Goal: Transaction & Acquisition: Purchase product/service

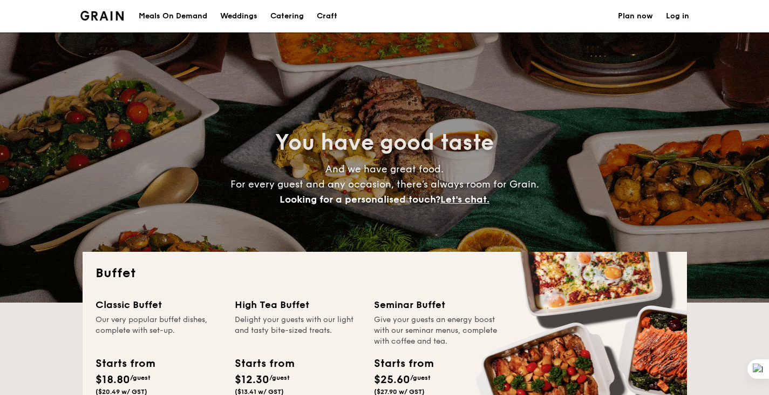
select select
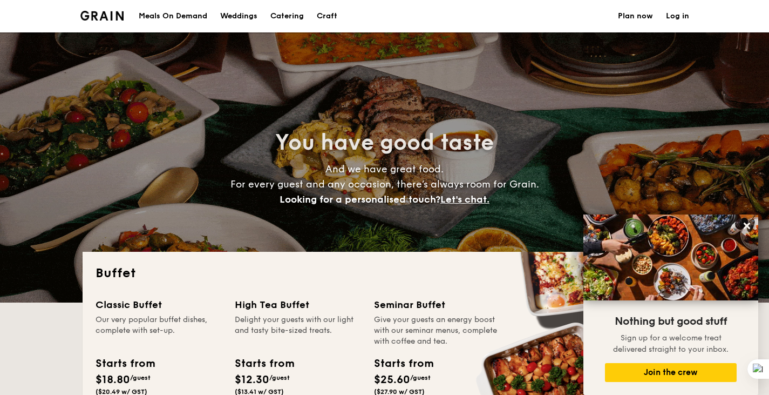
click at [192, 13] on div "Meals On Demand" at bounding box center [173, 16] width 69 height 32
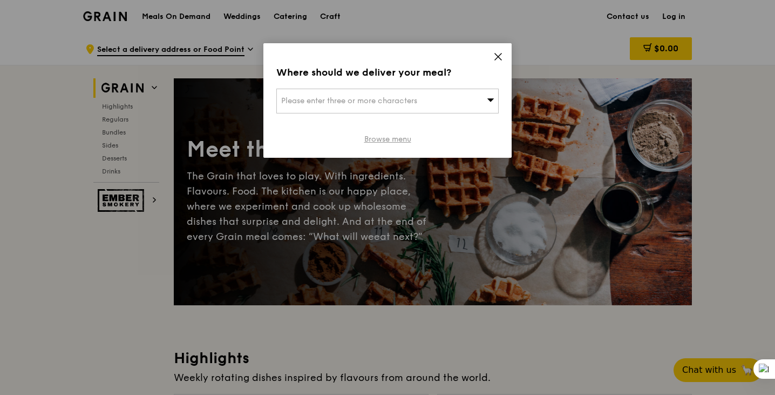
click at [380, 138] on link "Browse menu" at bounding box center [387, 139] width 47 height 11
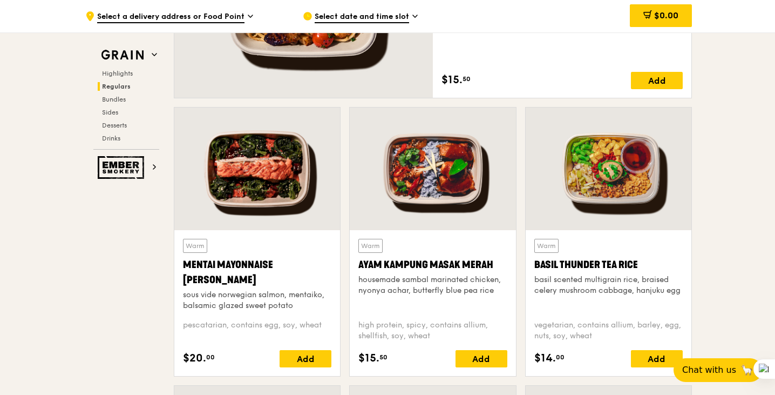
scroll to position [891, 0]
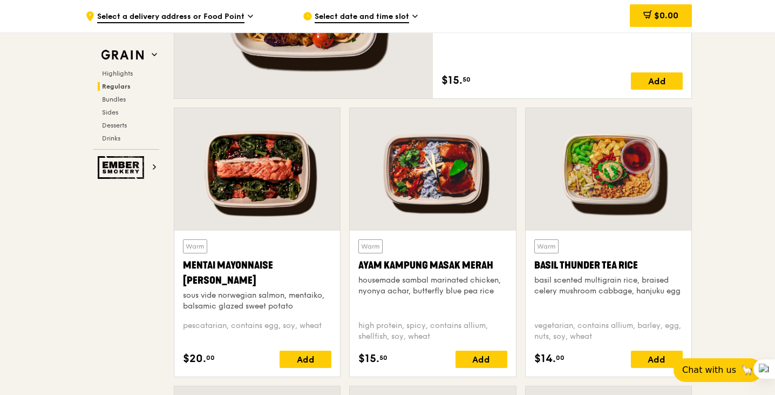
click at [237, 181] on div at bounding box center [257, 169] width 166 height 123
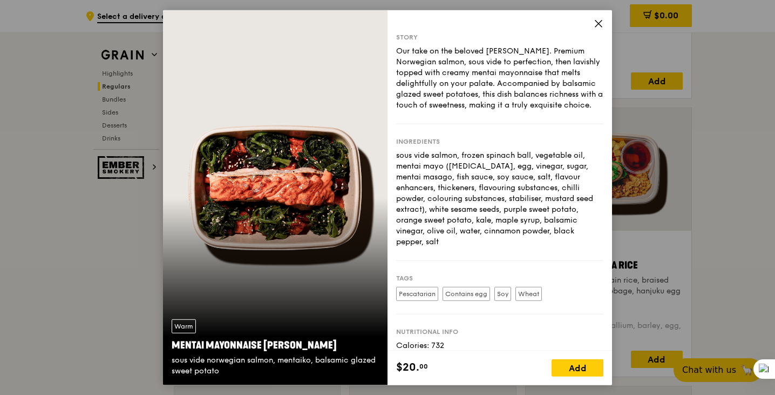
scroll to position [65, 0]
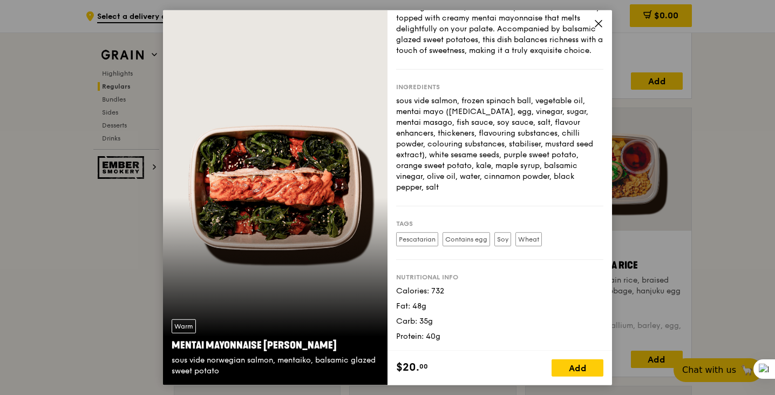
click at [601, 21] on icon at bounding box center [598, 23] width 6 height 6
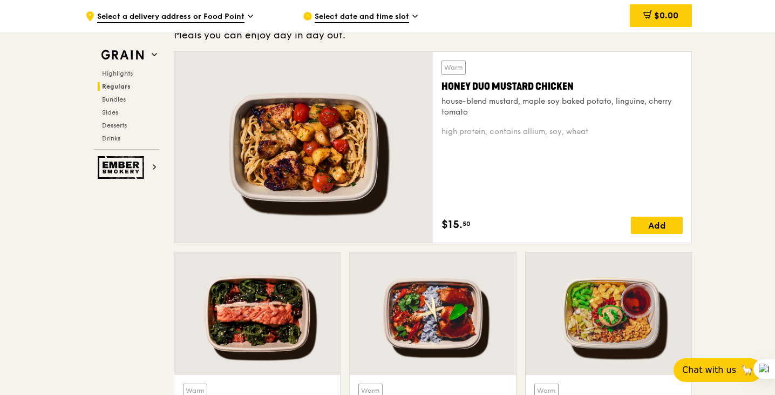
scroll to position [748, 0]
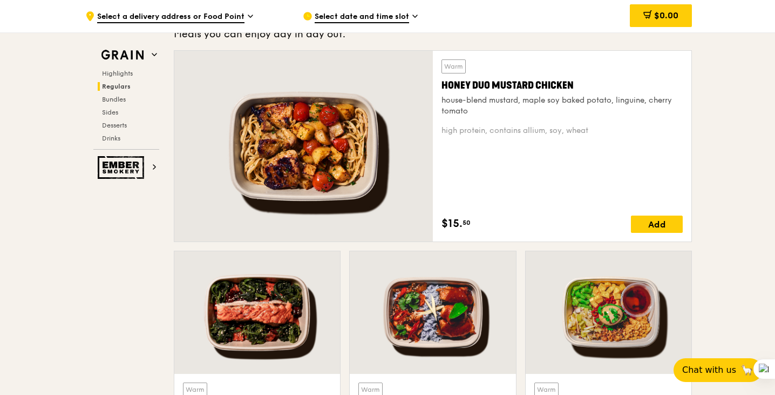
click at [305, 155] on div at bounding box center [303, 146] width 259 height 191
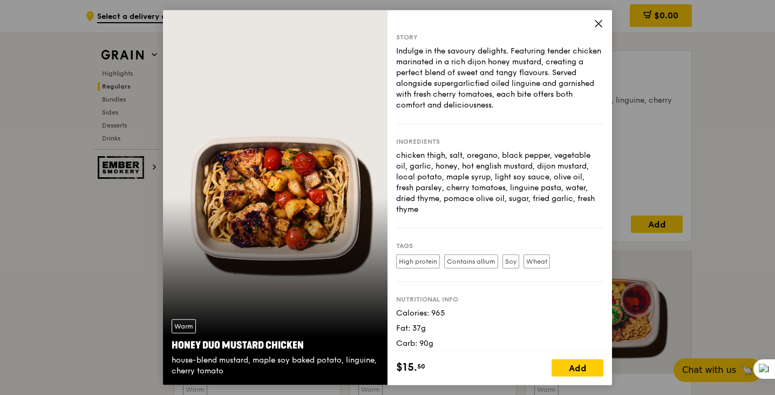
scroll to position [22, 0]
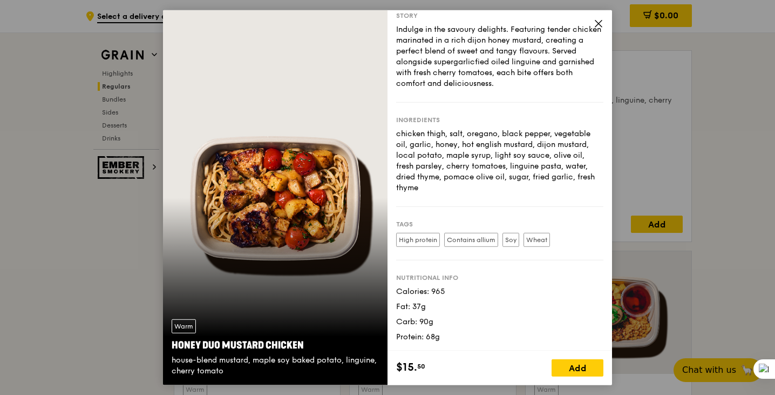
click at [595, 24] on icon at bounding box center [599, 23] width 10 height 10
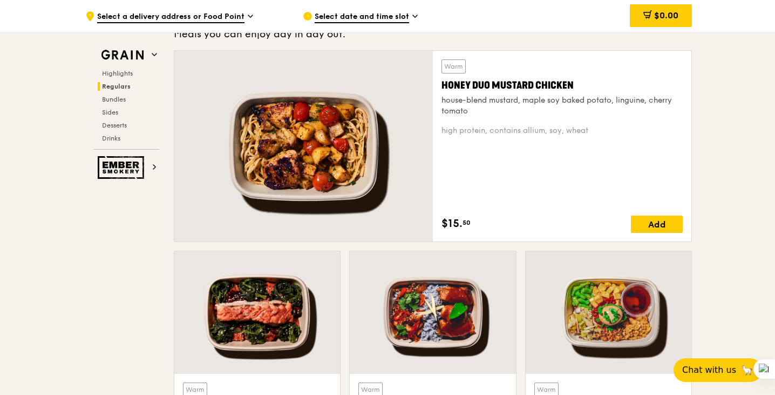
click at [261, 302] on div at bounding box center [257, 312] width 166 height 123
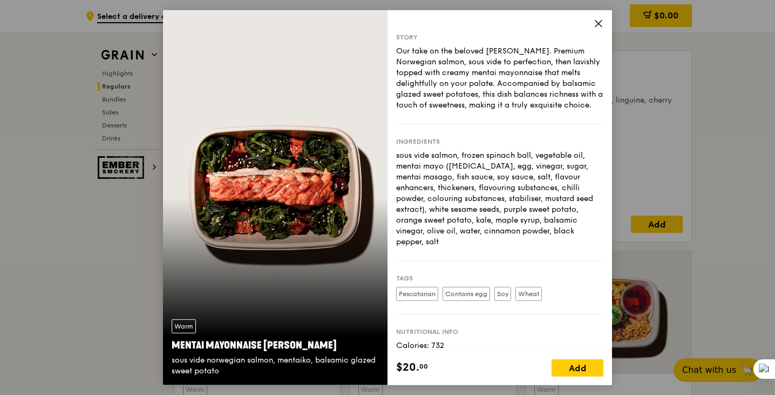
click at [595, 22] on icon at bounding box center [599, 23] width 10 height 10
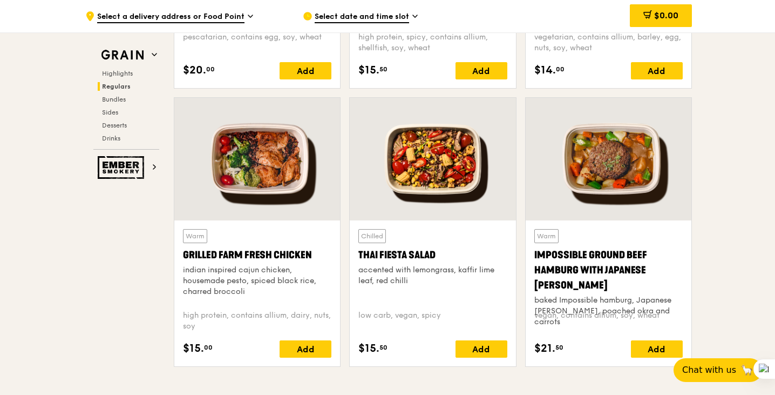
scroll to position [1180, 0]
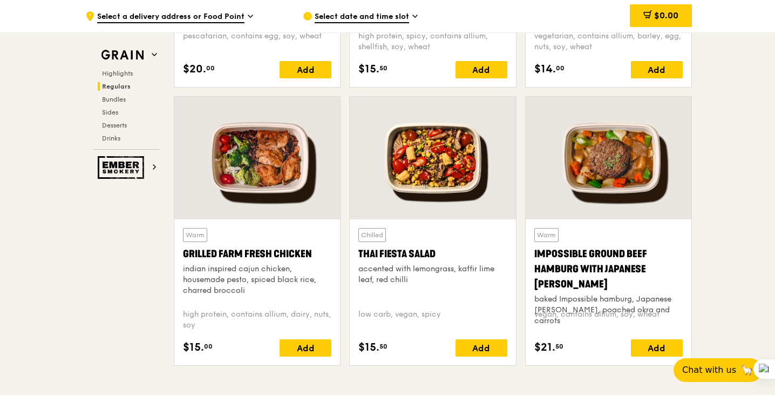
click at [263, 169] on div at bounding box center [257, 158] width 166 height 123
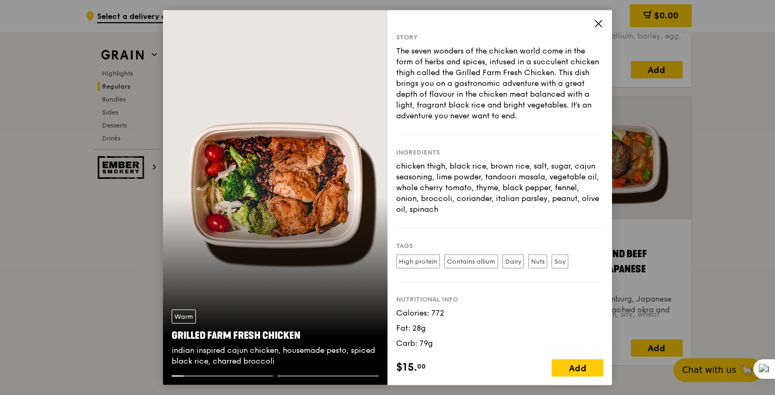
scroll to position [22, 0]
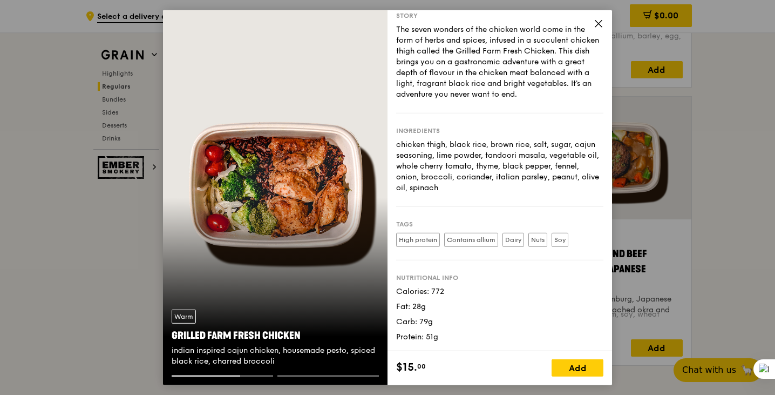
click at [596, 20] on icon at bounding box center [599, 23] width 10 height 10
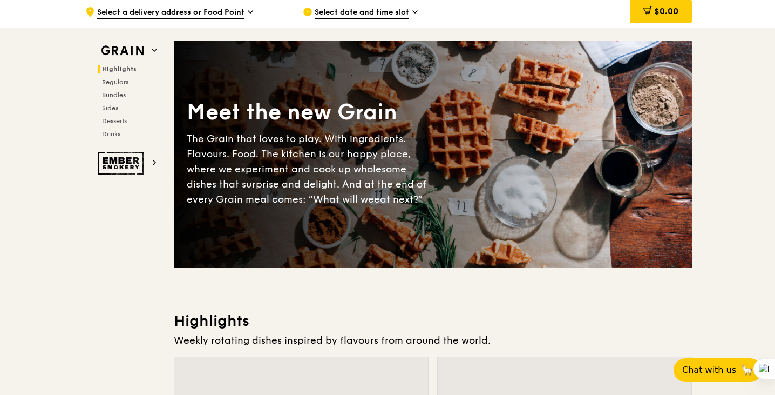
scroll to position [0, 0]
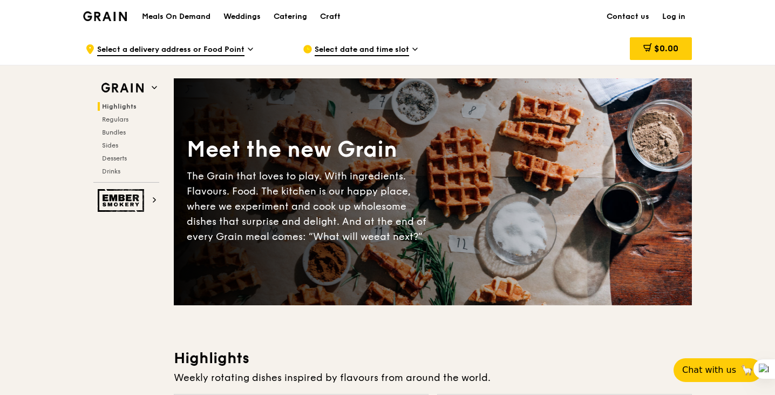
click at [246, 51] on div ".cls-1 { fill: none; stroke: #fff; stroke-linecap: round; stroke-linejoin: roun…" at bounding box center [185, 49] width 200 height 32
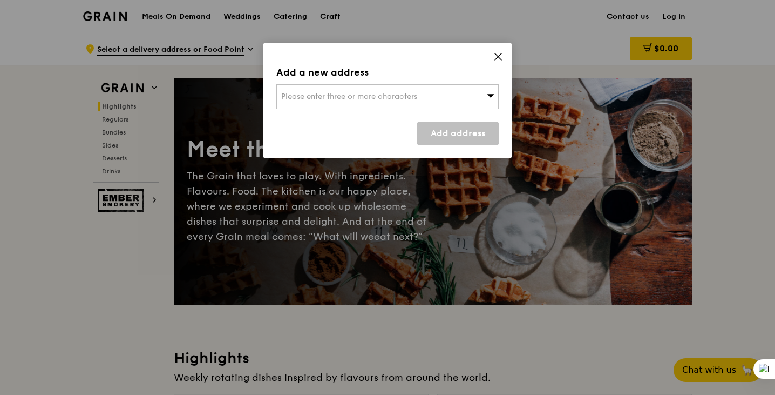
click at [440, 94] on div "Please enter three or more characters" at bounding box center [387, 96] width 222 height 25
click at [502, 55] on icon at bounding box center [498, 57] width 10 height 10
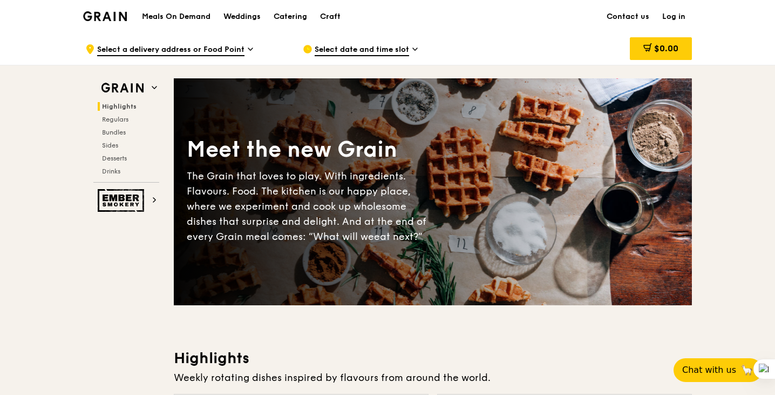
click at [391, 45] on span "Select date and time slot" at bounding box center [362, 50] width 94 height 12
